Goal: Use online tool/utility: Utilize a website feature to perform a specific function

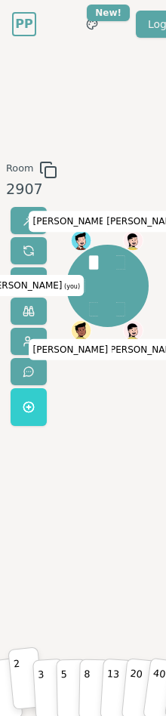
click at [26, 642] on button "2" at bounding box center [26, 678] width 36 height 63
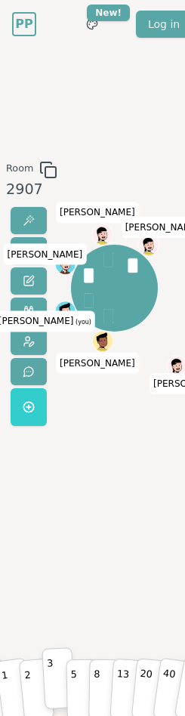
click at [58, 642] on button "3" at bounding box center [59, 679] width 34 height 62
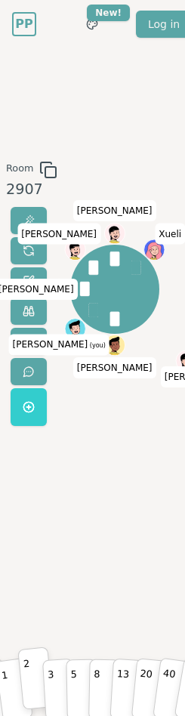
click at [36, 642] on button "2" at bounding box center [35, 678] width 36 height 63
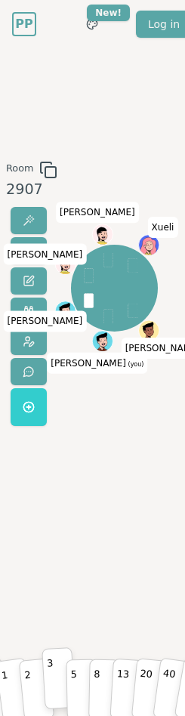
click at [54, 642] on button "3" at bounding box center [59, 679] width 34 height 62
click at [70, 642] on button "5" at bounding box center [82, 678] width 32 height 61
click at [55, 642] on button "3" at bounding box center [59, 679] width 34 height 62
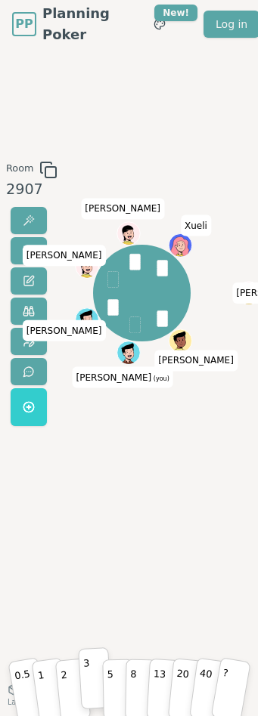
click at [97, 642] on button "3" at bounding box center [95, 679] width 34 height 62
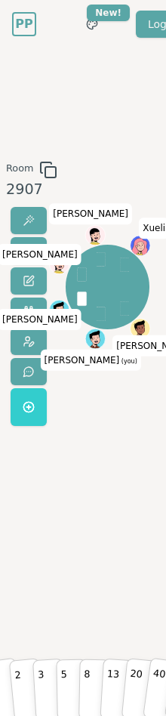
click at [3, 331] on div "Room 2907" at bounding box center [28, 296] width 57 height 271
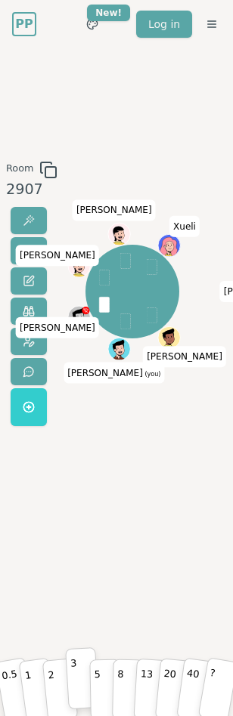
click at [70, 642] on button "3" at bounding box center [82, 679] width 34 height 62
